Goal: Information Seeking & Learning: Learn about a topic

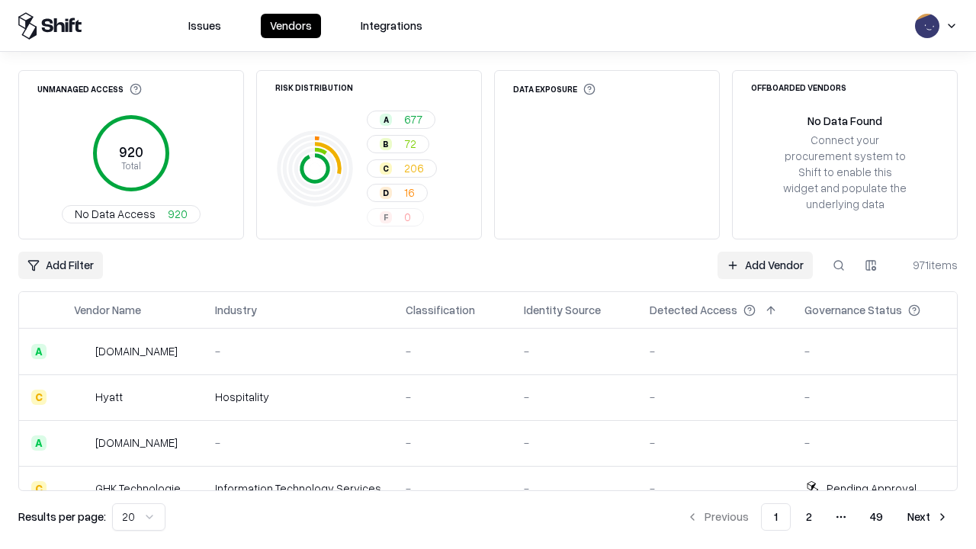
click at [488, 274] on div "Add Filter Add Vendor 971 items" at bounding box center [487, 265] width 939 height 27
click at [60, 265] on html "Issues Vendors Integrations Unmanaged Access 920 Total No Data Access 920 Risk …" at bounding box center [488, 274] width 976 height 549
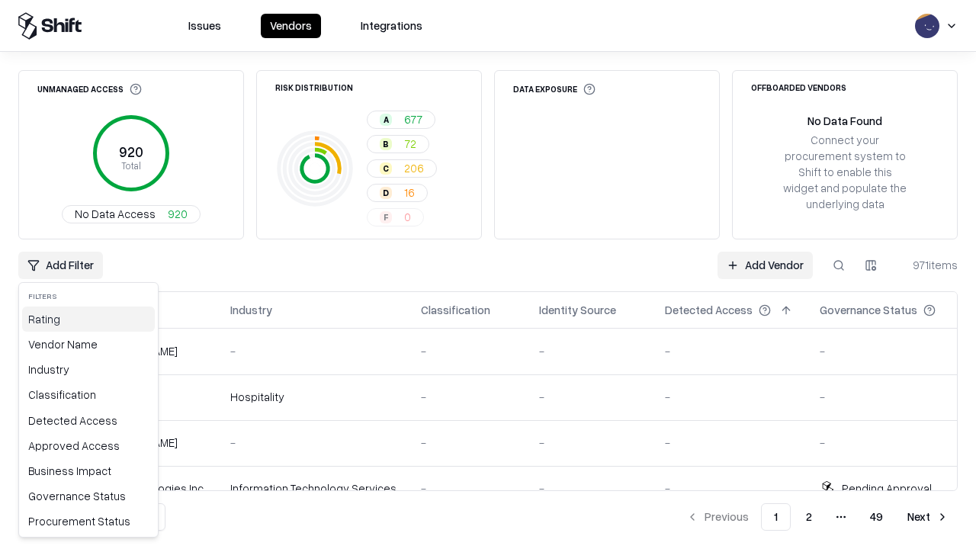
click at [88, 319] on div "Rating" at bounding box center [88, 318] width 133 height 25
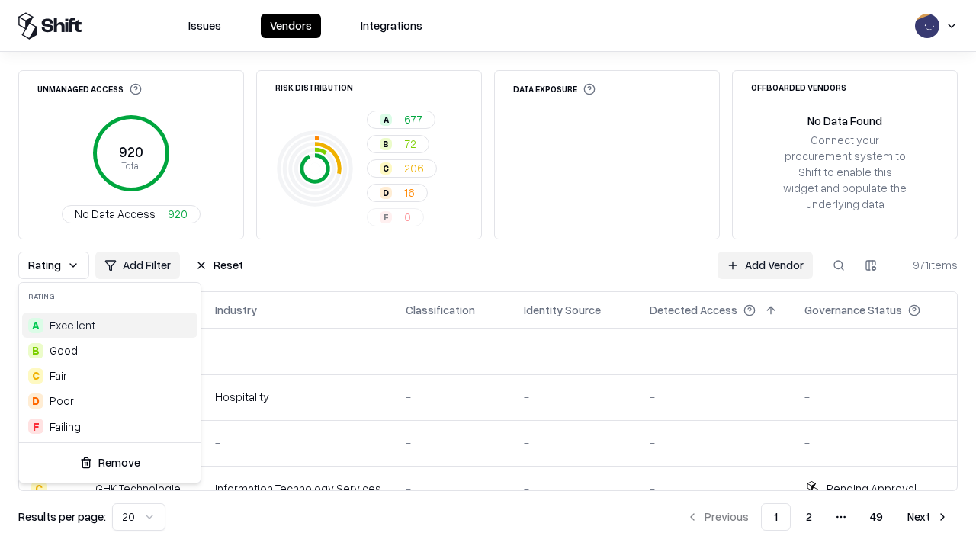
click at [488, 274] on html "Issues Vendors Integrations Unmanaged Access 920 Total No Data Access 920 Risk …" at bounding box center [488, 274] width 976 height 549
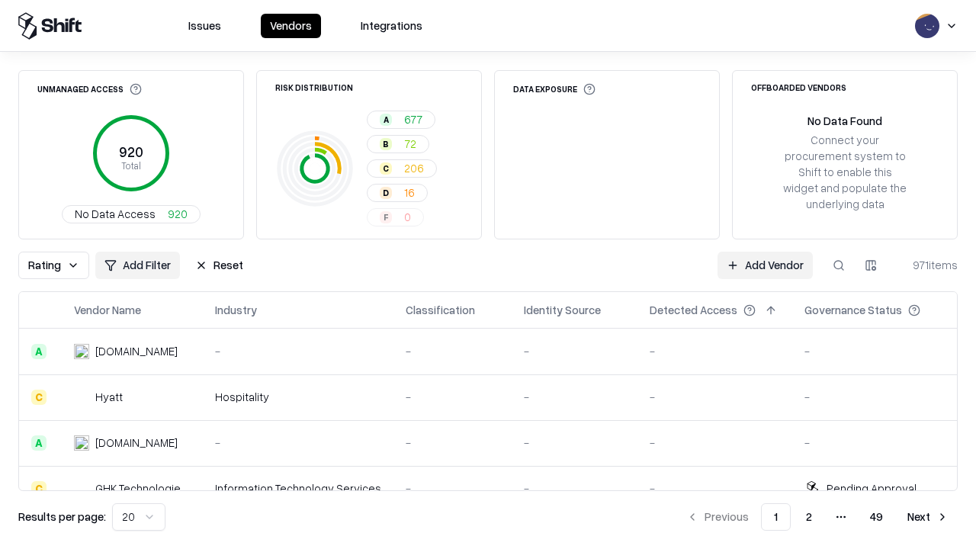
click at [488, 274] on div "Rating Add Filter Reset Add Vendor 971 items" at bounding box center [487, 265] width 939 height 27
click at [219, 265] on button "Reset" at bounding box center [219, 265] width 66 height 27
click at [488, 274] on div "Add Filter Add Vendor 971 items" at bounding box center [487, 265] width 939 height 27
click at [60, 265] on html "Issues Vendors Integrations Unmanaged Access 920 Total No Data Access 920 Risk …" at bounding box center [488, 274] width 976 height 549
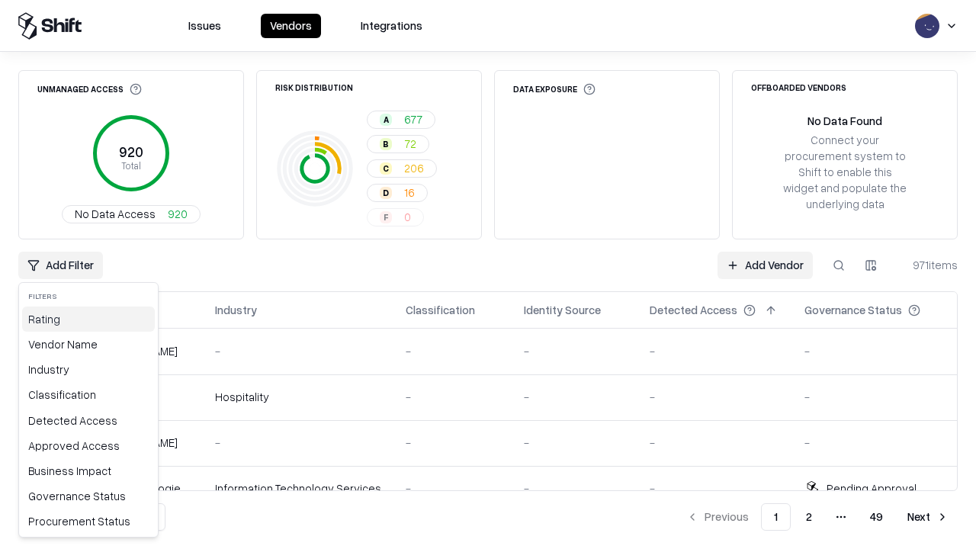
click at [88, 319] on div "Rating" at bounding box center [88, 318] width 133 height 25
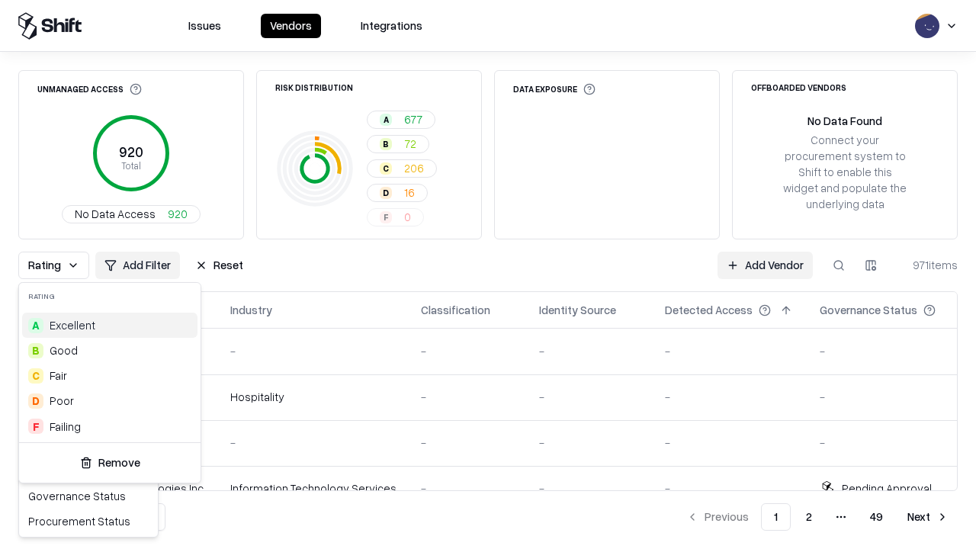
click at [110, 350] on div "B Good" at bounding box center [109, 350] width 175 height 25
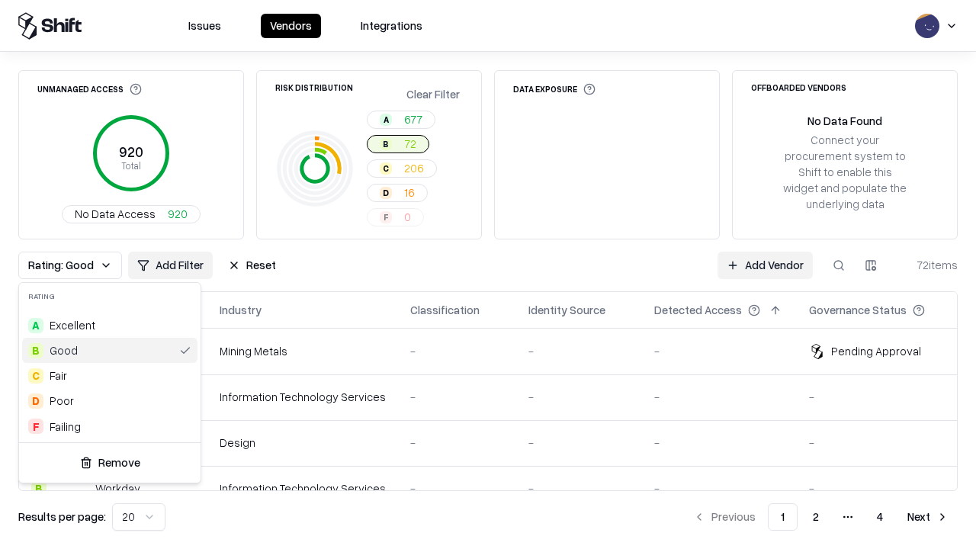
click at [488, 274] on html "Issues Vendors Integrations Unmanaged Access 920 Total No Data Access 920 Risk …" at bounding box center [488, 274] width 976 height 549
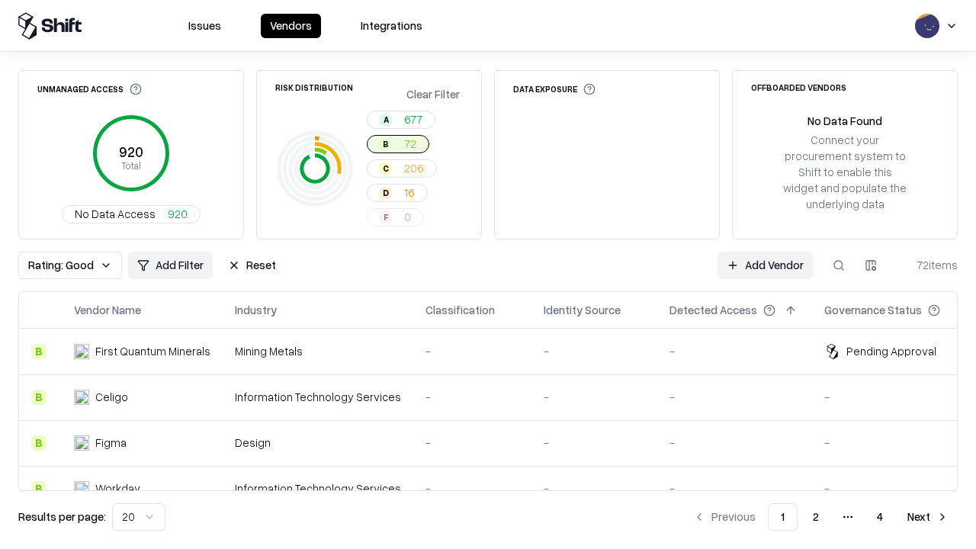
click at [488, 274] on div "Rating: Good Add Filter Reset Add Vendor 72 items" at bounding box center [487, 265] width 939 height 27
click at [252, 265] on button "Reset" at bounding box center [252, 265] width 66 height 27
click at [488, 274] on div "Add Filter Add Vendor 72 items" at bounding box center [487, 265] width 939 height 27
click at [60, 265] on html "Issues Vendors Integrations Unmanaged Access 920 Total No Data Access 920 Risk …" at bounding box center [488, 274] width 976 height 549
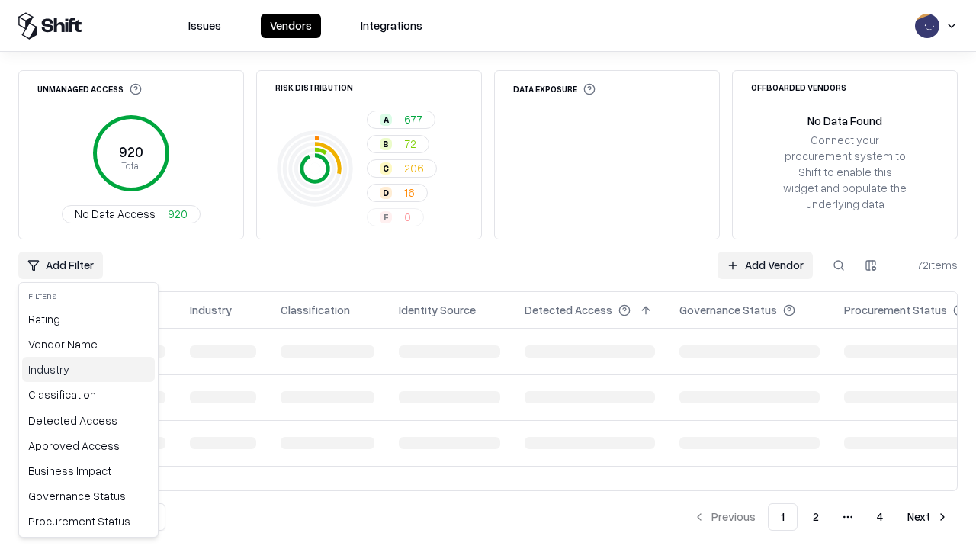
click at [88, 369] on div "Industry" at bounding box center [88, 369] width 133 height 25
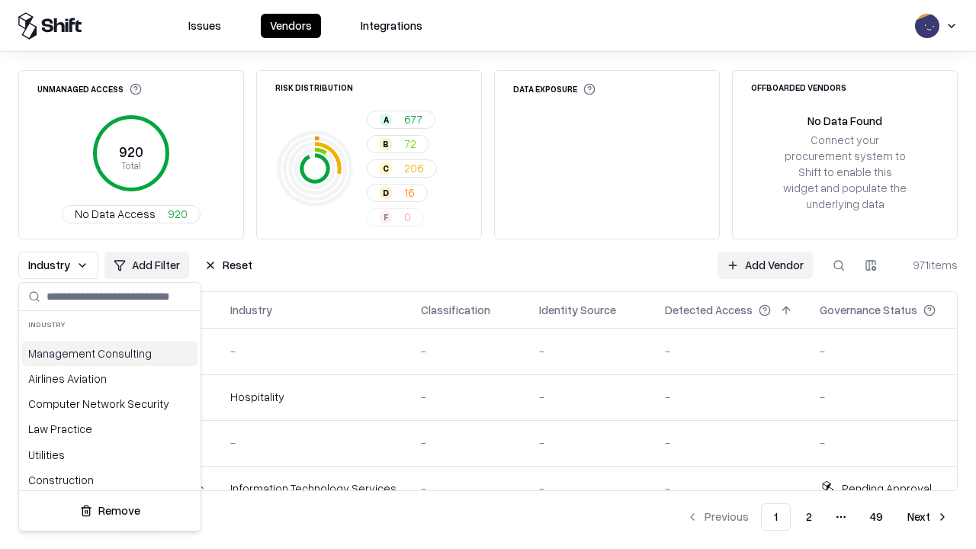
click at [488, 274] on html "Issues Vendors Integrations Unmanaged Access 920 Total No Data Access 920 Risk …" at bounding box center [488, 274] width 976 height 549
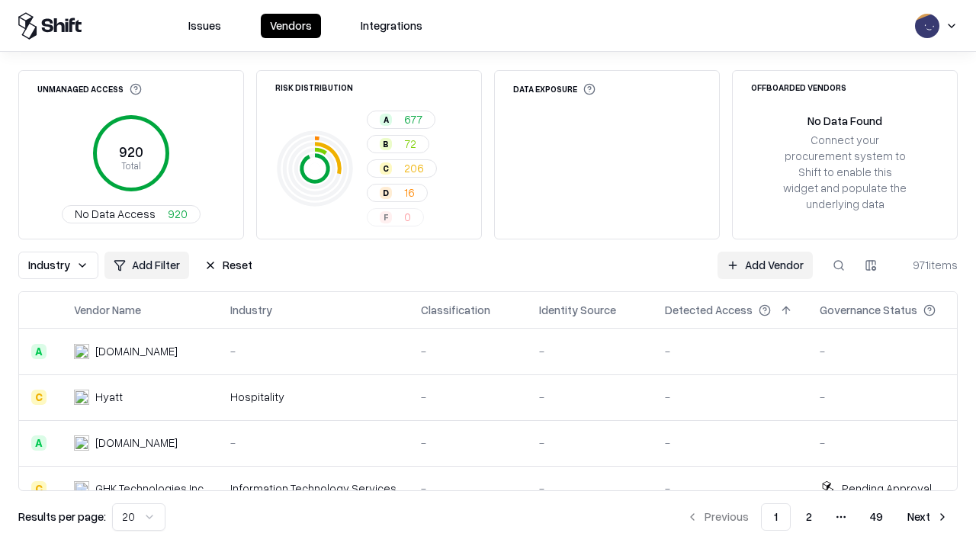
click at [228, 265] on button "Reset" at bounding box center [228, 265] width 66 height 27
click at [488, 274] on div "Industry Add Filter Reset Add Vendor 971 items" at bounding box center [487, 265] width 939 height 27
click at [60, 265] on html "Issues Vendors Integrations Unmanaged Access 920 Total No Data Access 920 Risk …" at bounding box center [488, 274] width 976 height 549
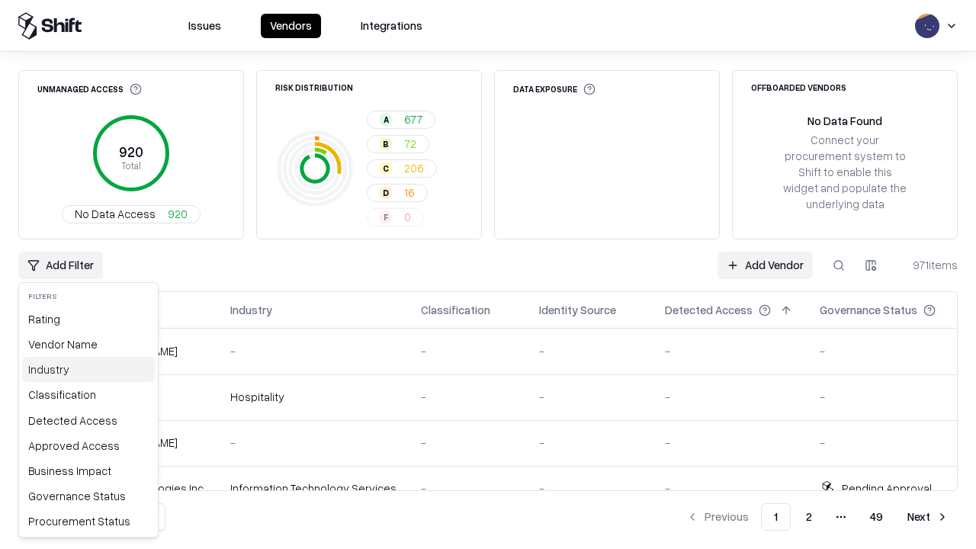
click at [88, 369] on div "Industry" at bounding box center [88, 369] width 133 height 25
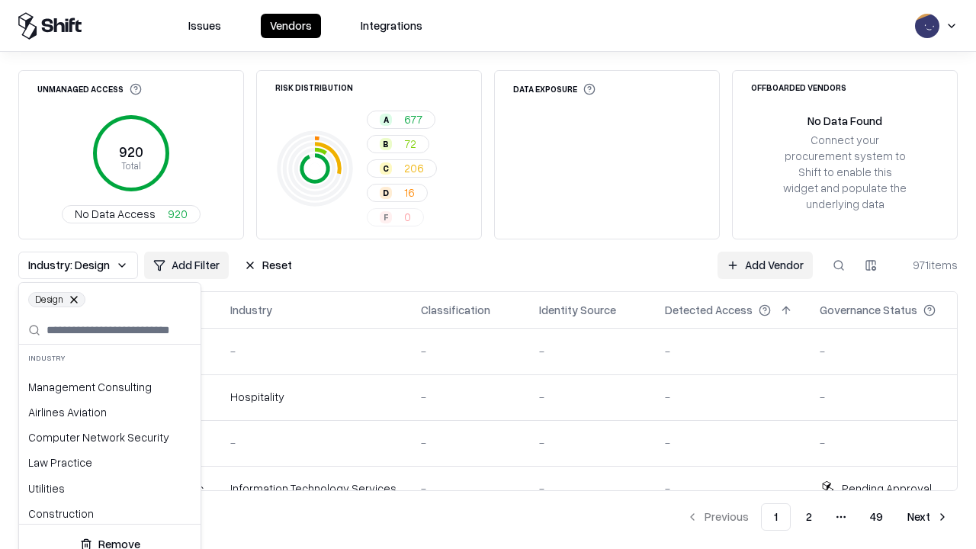
scroll to position [904, 0]
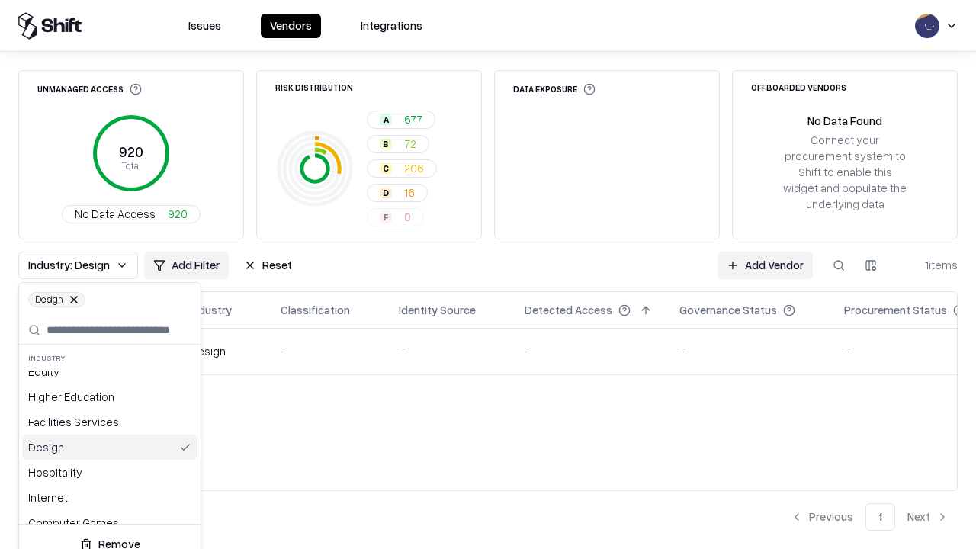
click at [488, 274] on html "Issues Vendors Integrations Unmanaged Access 920 Total No Data Access 920 Risk …" at bounding box center [488, 274] width 976 height 549
click at [488, 274] on div "Industry: Design Add Filter Reset Add Vendor 1 items" at bounding box center [487, 265] width 939 height 27
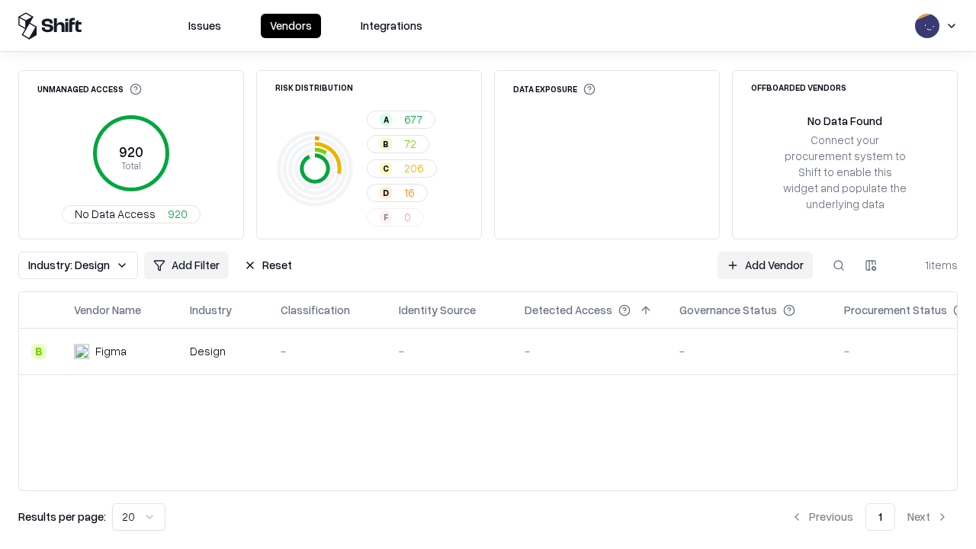
click at [268, 265] on button "Reset" at bounding box center [268, 265] width 66 height 27
click at [488, 274] on div "Industry: Design Add Filter Reset Add Vendor 1 items" at bounding box center [487, 265] width 939 height 27
click at [60, 265] on html "Issues Vendors Integrations Unmanaged Access 920 Total No Data Access 920 Risk …" at bounding box center [488, 274] width 976 height 549
